Goal: Check status: Check status

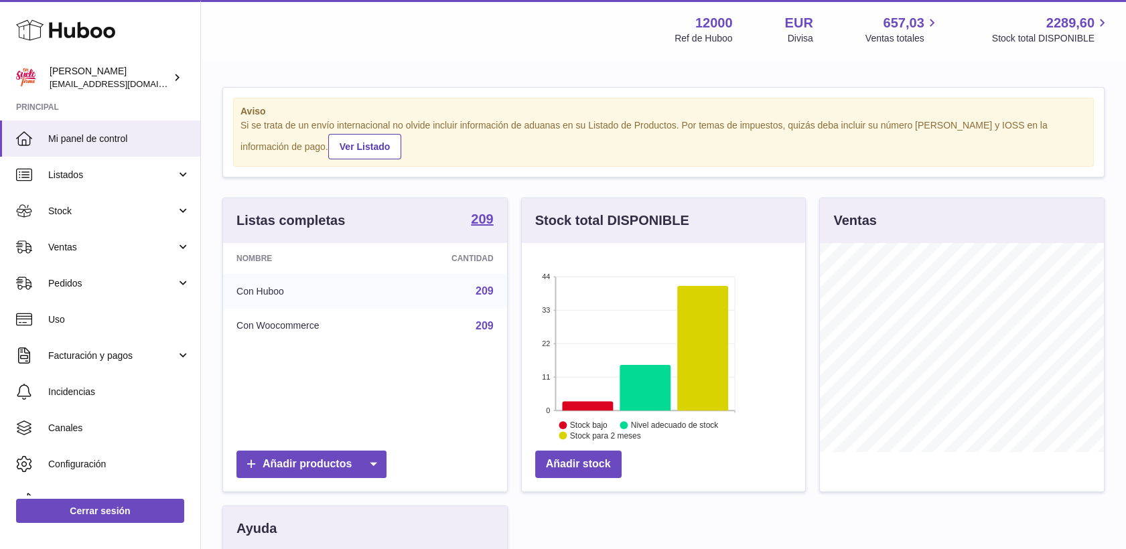
scroll to position [209, 284]
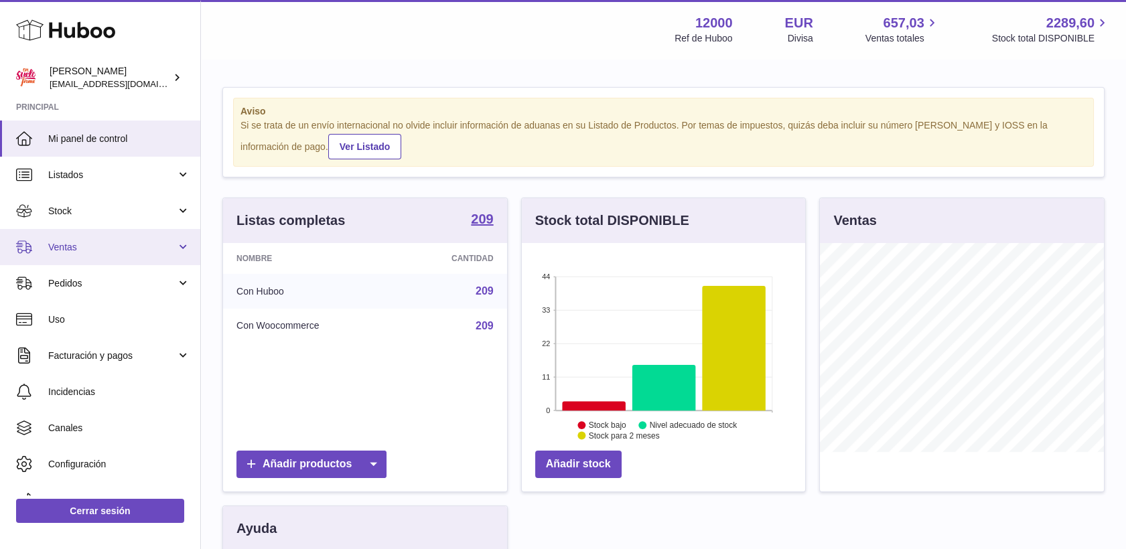
click at [73, 247] on span "Ventas" at bounding box center [112, 247] width 128 height 13
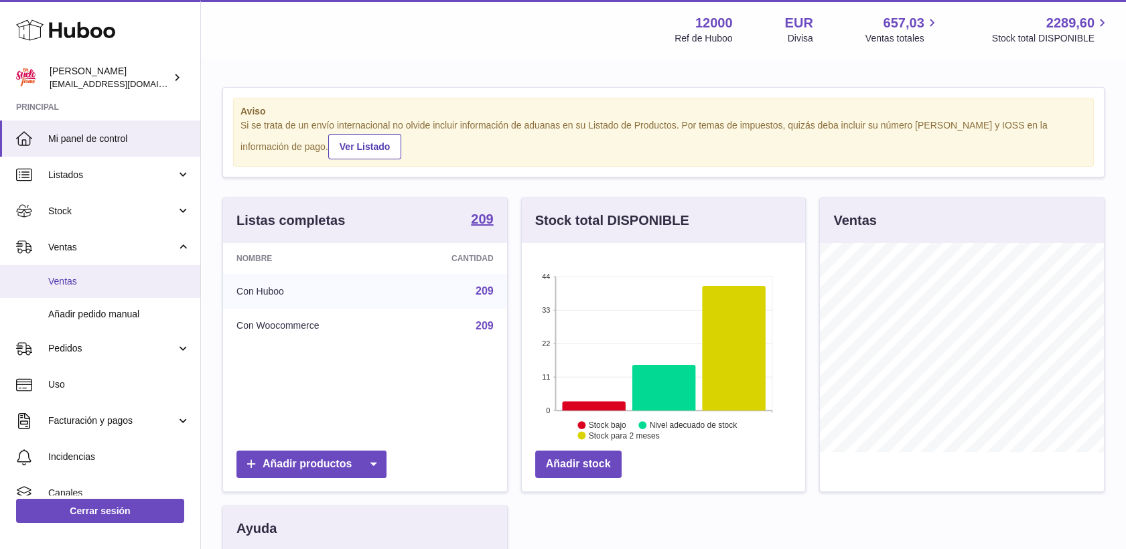
click at [86, 274] on link "Ventas" at bounding box center [100, 281] width 200 height 33
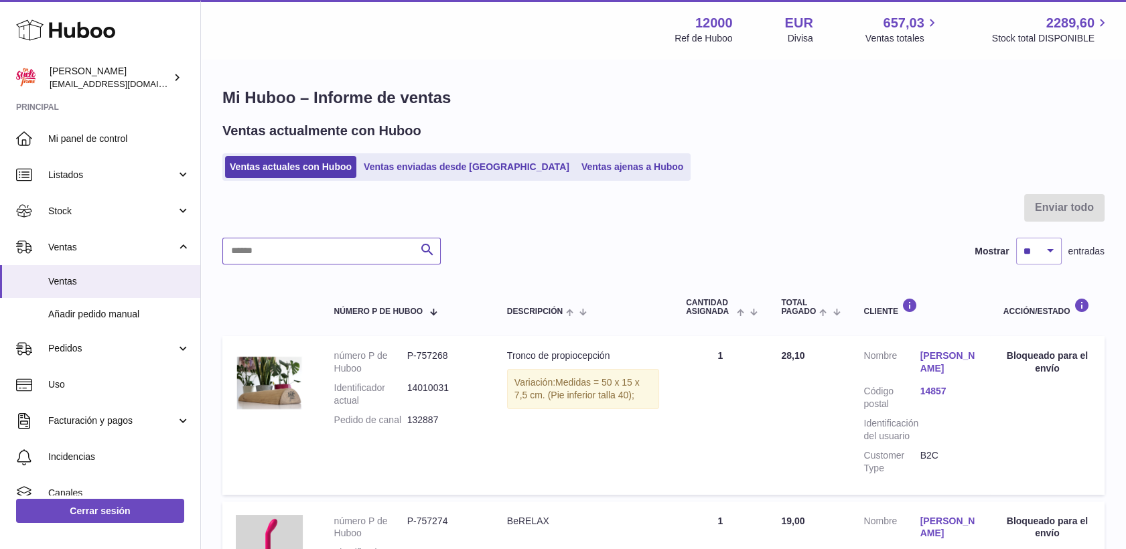
click at [257, 251] on input "text" at bounding box center [331, 251] width 218 height 27
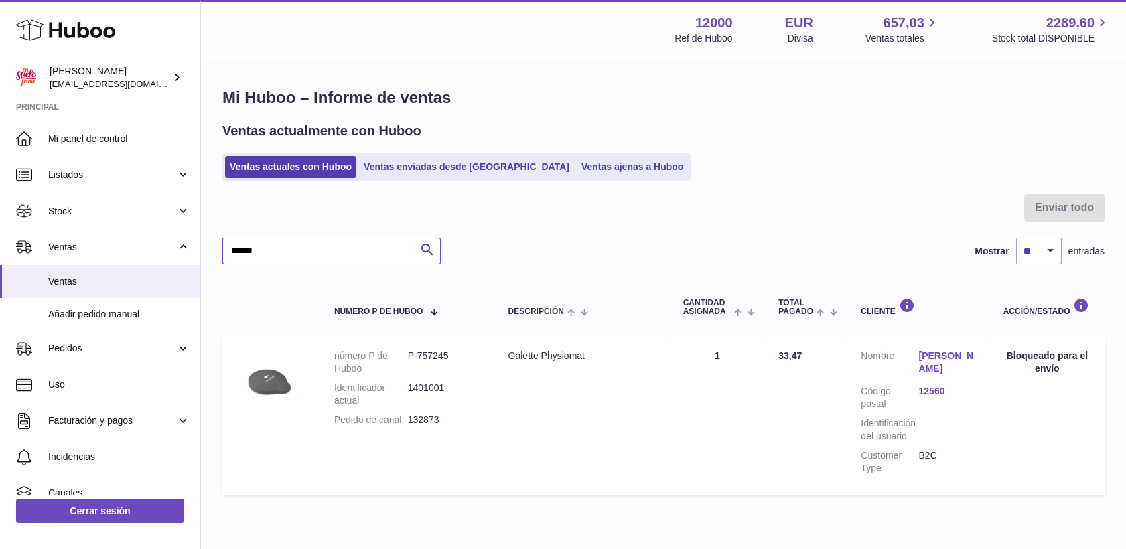
type input "******"
click at [949, 367] on link "Francisco Javier Guinot Maneu" at bounding box center [948, 362] width 58 height 25
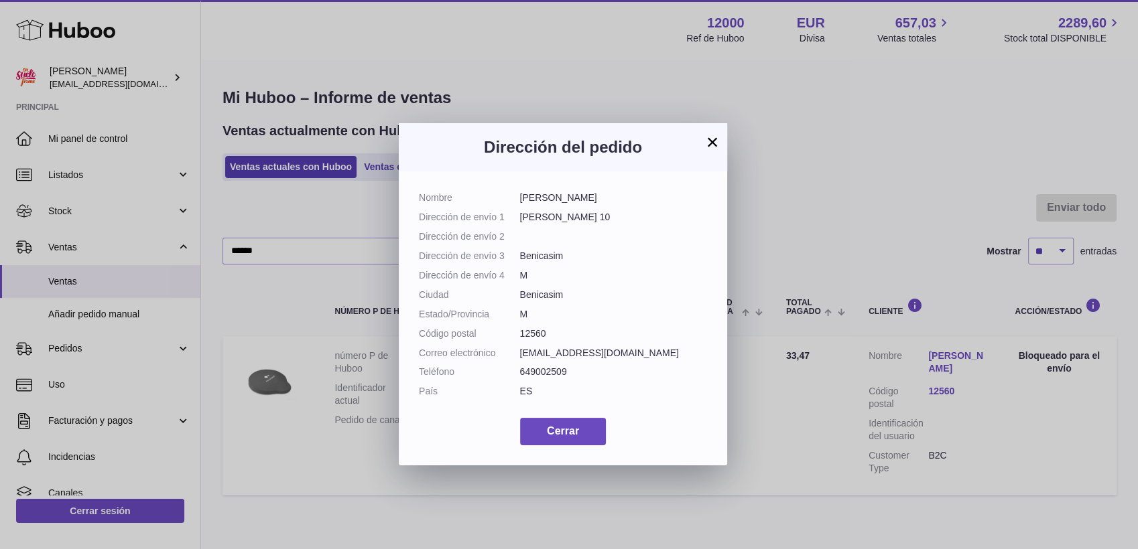
click at [711, 137] on button "×" at bounding box center [712, 142] width 16 height 16
